Goal: Task Accomplishment & Management: Use online tool/utility

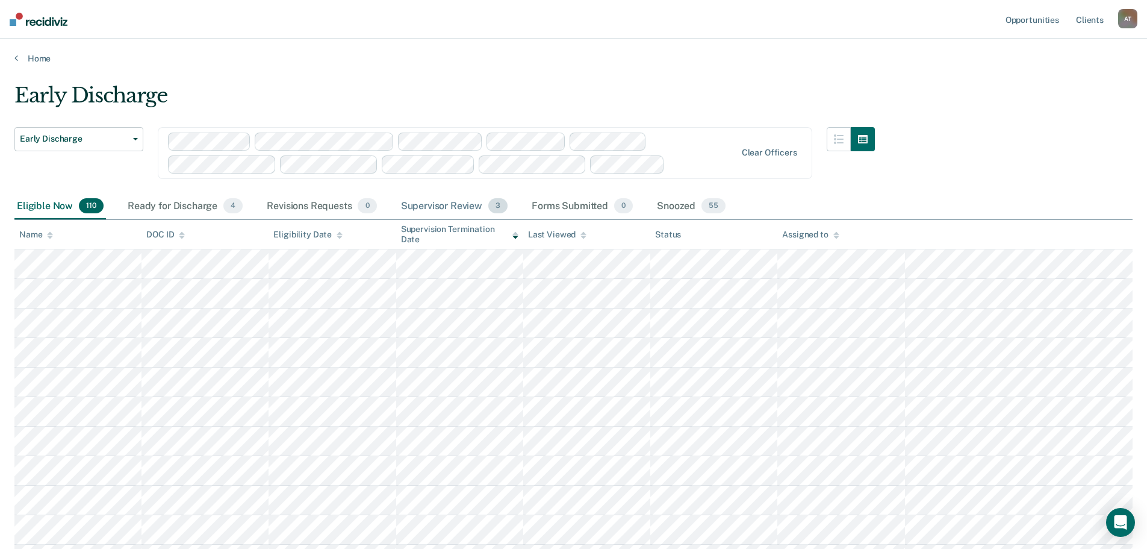
click at [460, 210] on div "Supervisor Review 3" at bounding box center [455, 206] width 112 height 27
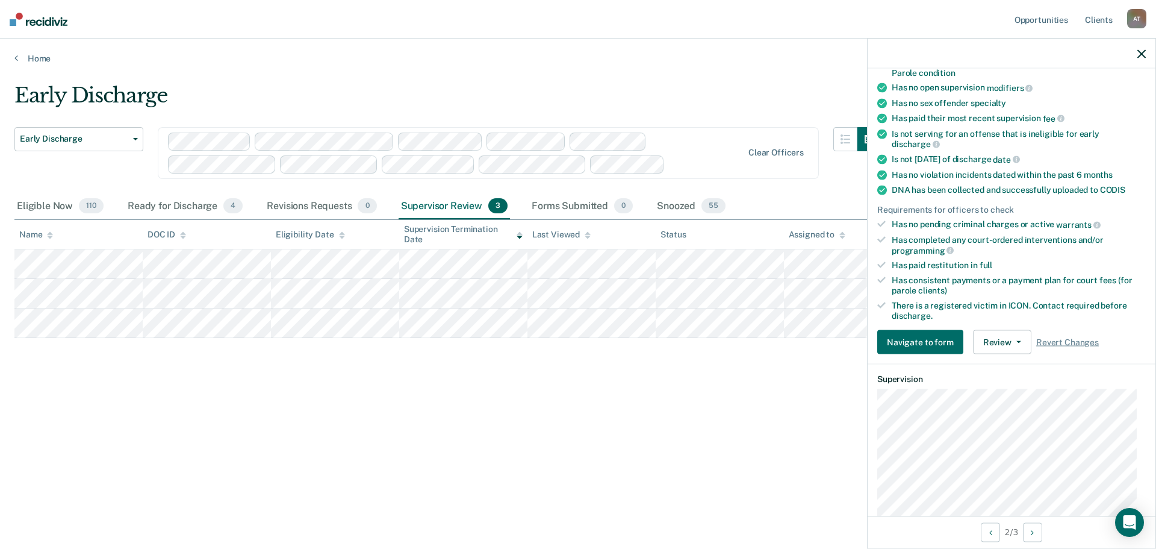
scroll to position [241, 0]
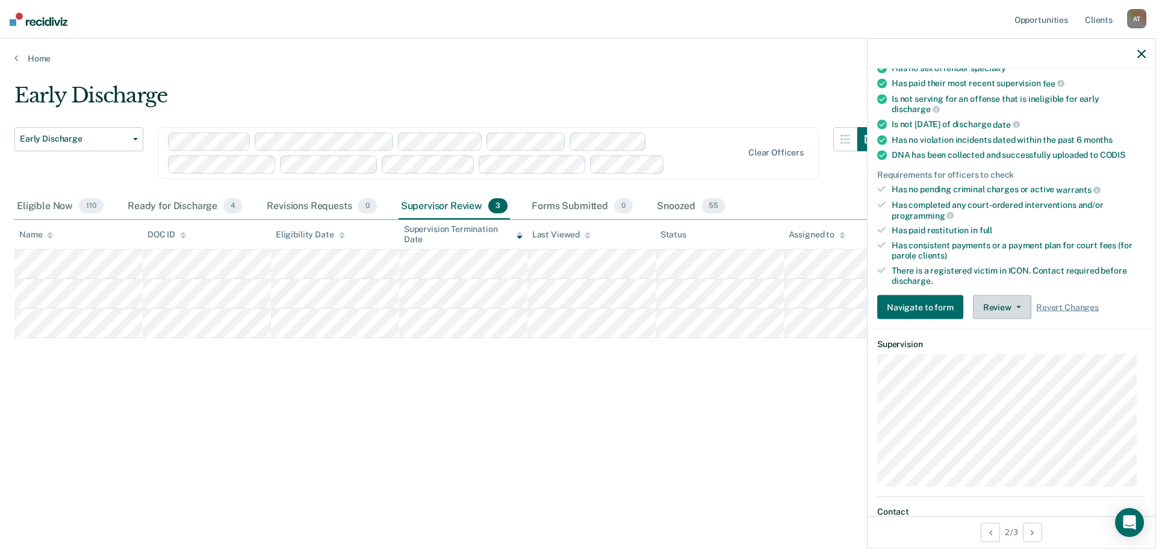
click at [1009, 310] on button "Review" at bounding box center [1002, 307] width 58 height 24
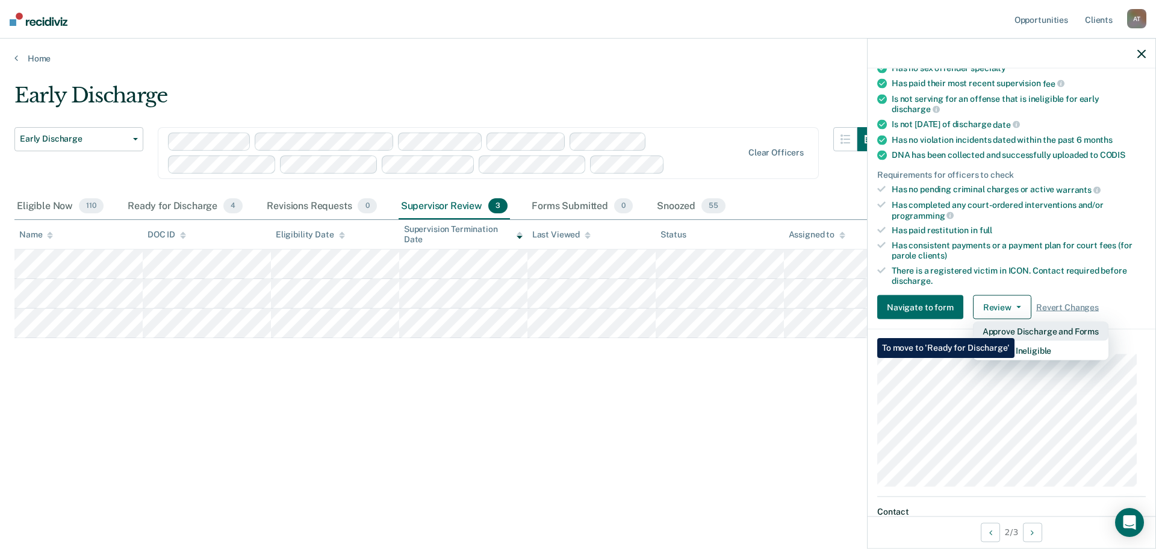
click at [1015, 329] on button "Approve Discharge and Forms" at bounding box center [1041, 331] width 136 height 19
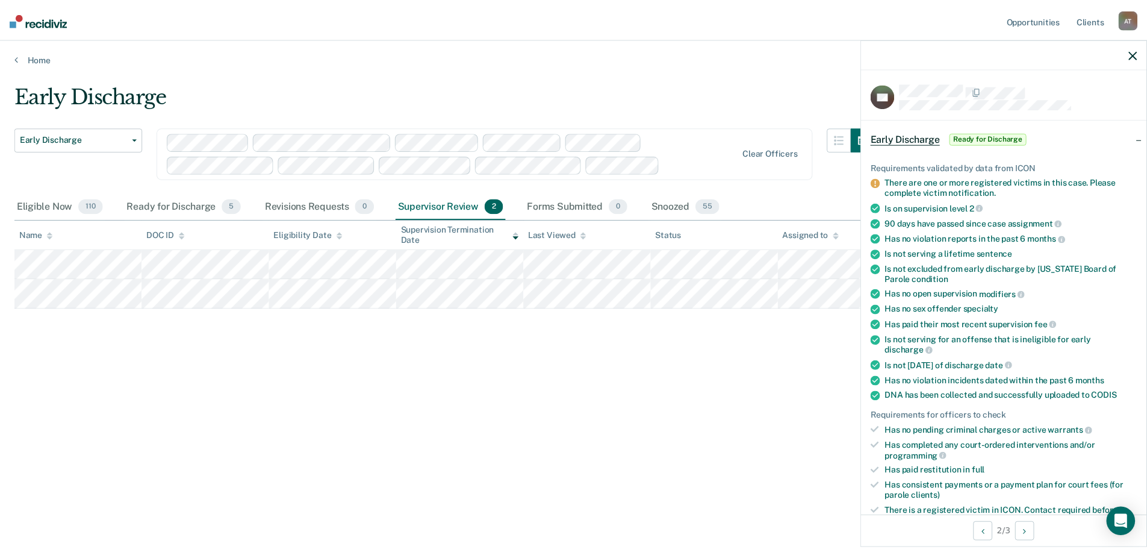
scroll to position [60, 0]
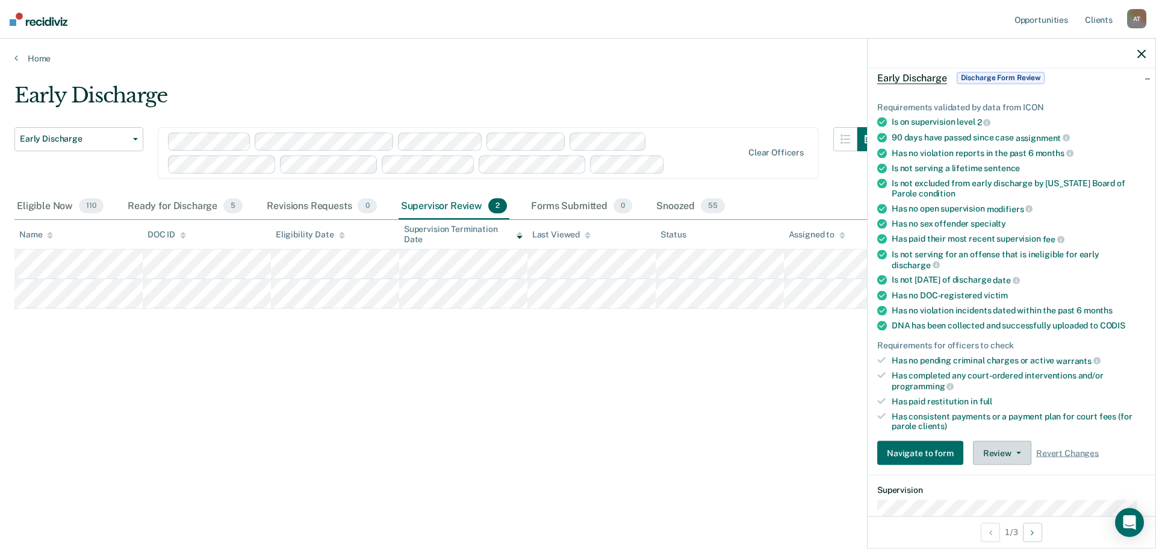
click at [1021, 454] on button "Review" at bounding box center [1002, 453] width 58 height 24
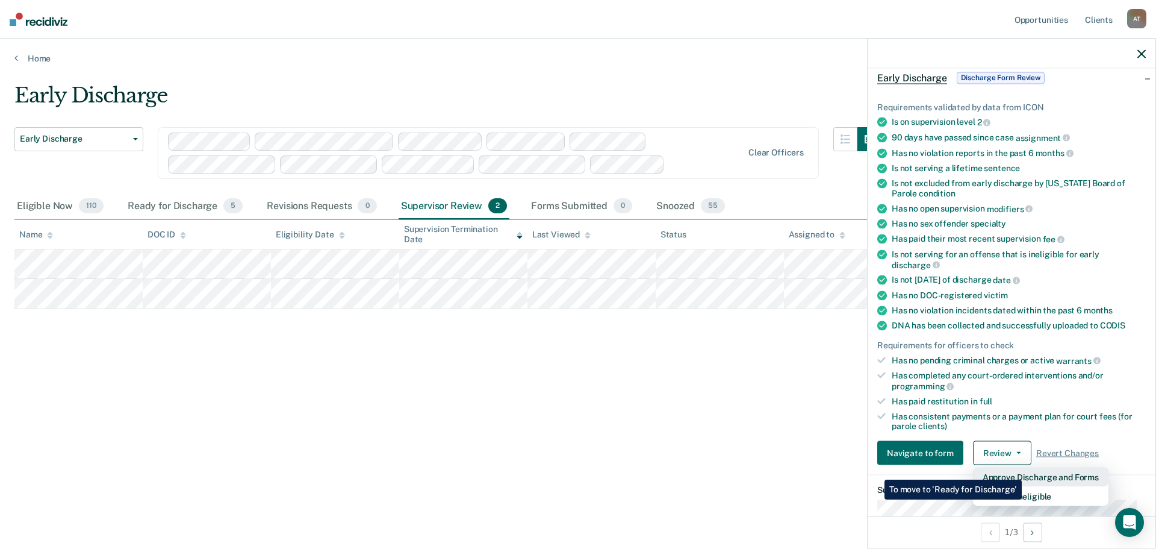
click at [1022, 470] on button "Approve Discharge and Forms" at bounding box center [1041, 476] width 136 height 19
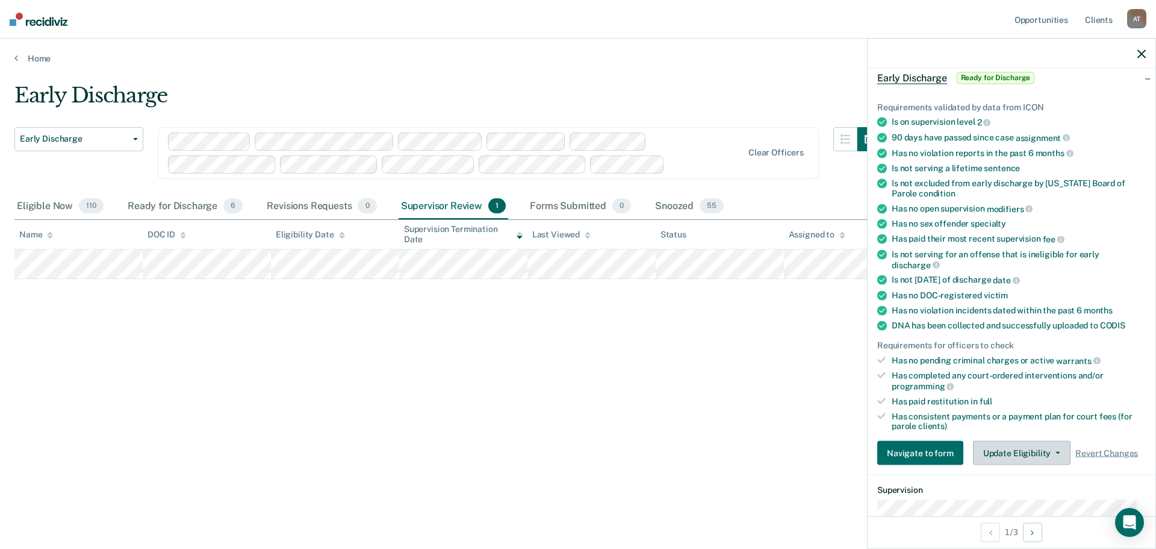
click at [1047, 455] on button "Update Eligibility" at bounding box center [1022, 453] width 98 height 24
click at [1051, 452] on span "button" at bounding box center [1056, 453] width 10 height 2
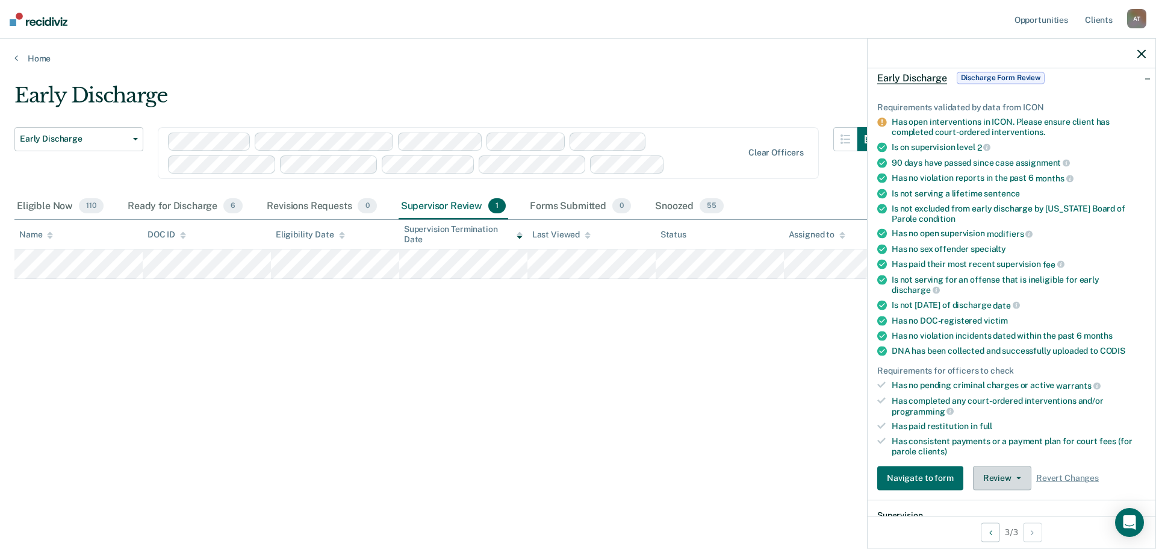
click at [1021, 481] on button "Review" at bounding box center [1002, 478] width 58 height 24
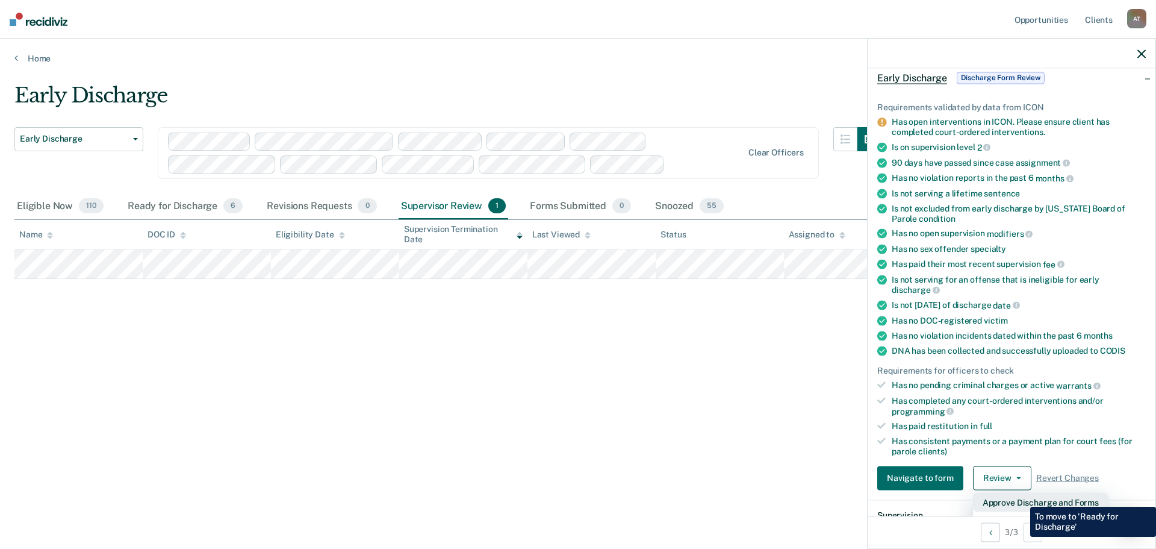
click at [1022, 498] on button "Approve Discharge and Forms" at bounding box center [1041, 501] width 136 height 19
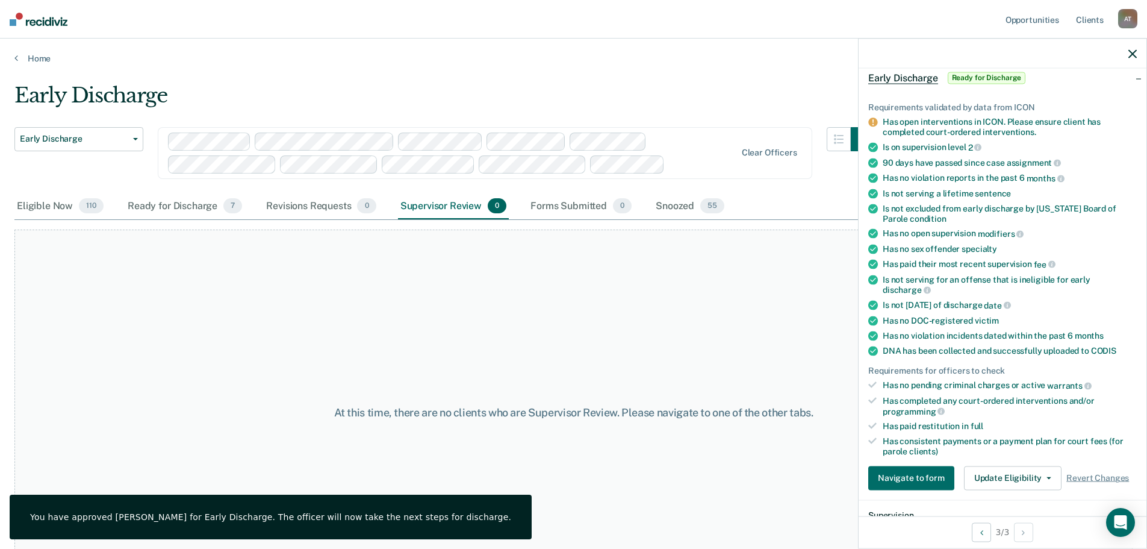
click at [1134, 53] on icon "button" at bounding box center [1133, 53] width 8 height 8
